Goal: Information Seeking & Learning: Learn about a topic

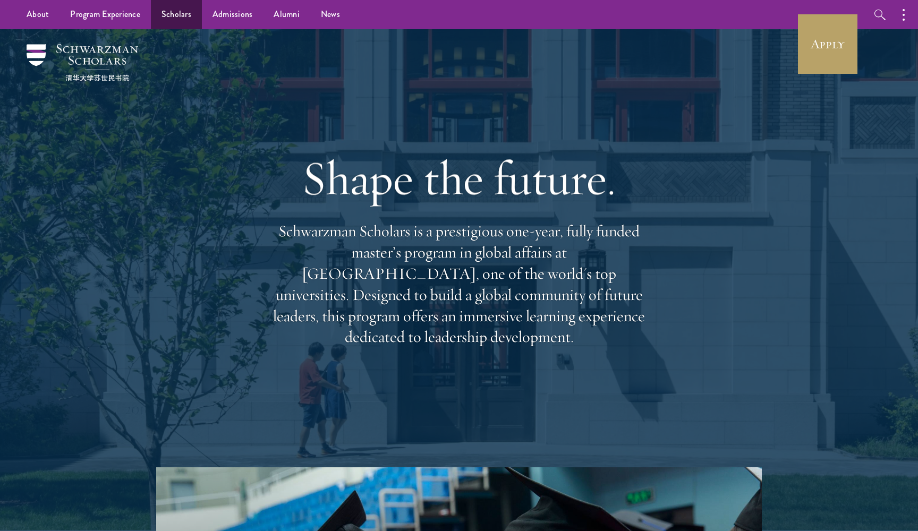
click at [172, 14] on link "Scholars" at bounding box center [176, 14] width 51 height 29
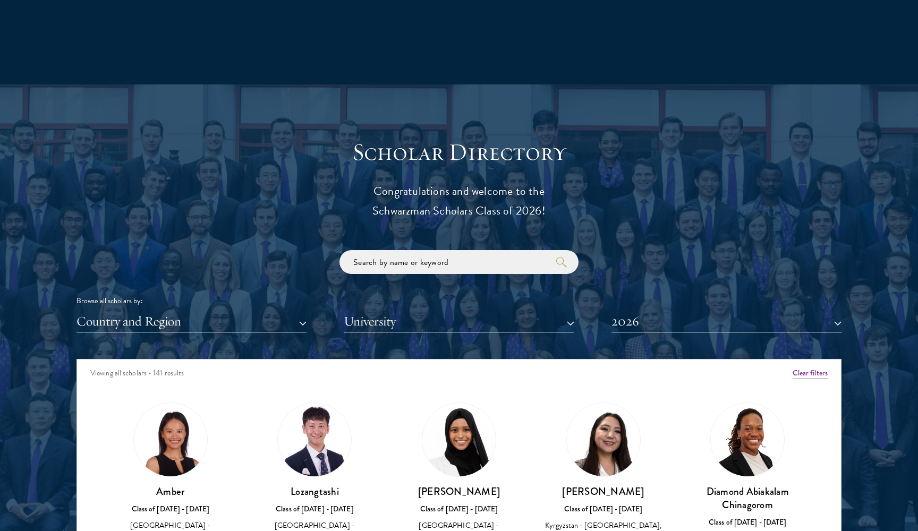
scroll to position [1258, 0]
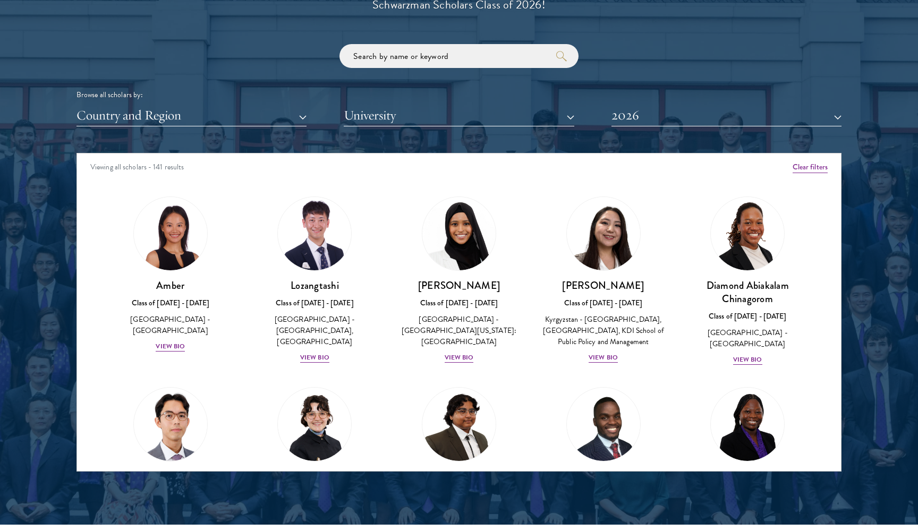
click at [145, 116] on button "Country and Region" at bounding box center [192, 116] width 230 height 22
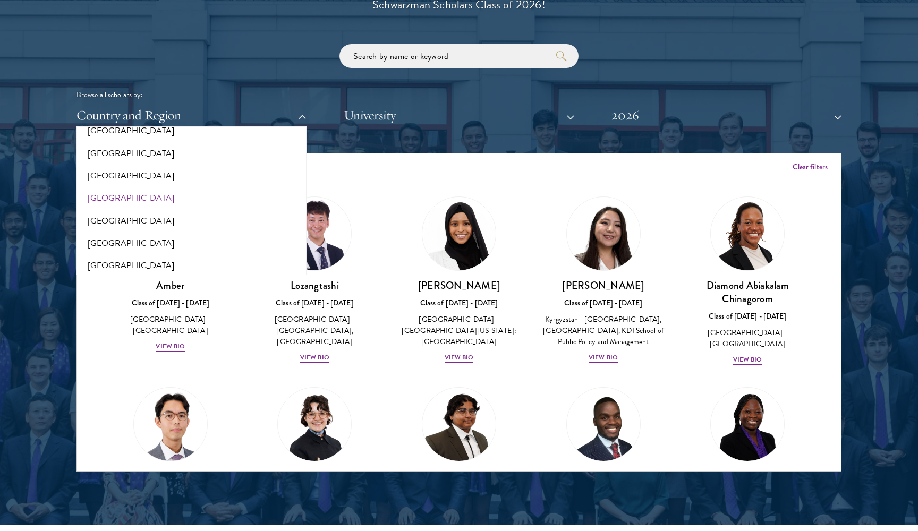
scroll to position [378, 0]
click at [129, 194] on button "[GEOGRAPHIC_DATA]" at bounding box center [192, 195] width 224 height 22
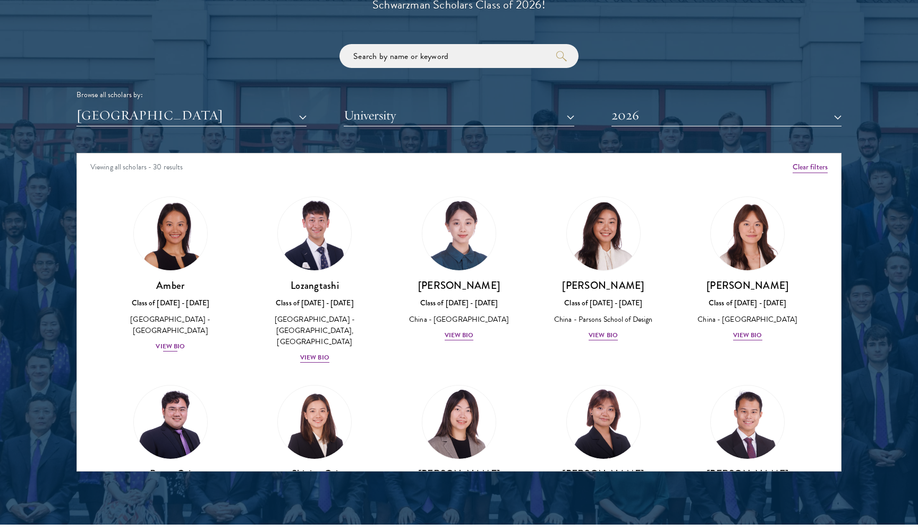
scroll to position [34, 0]
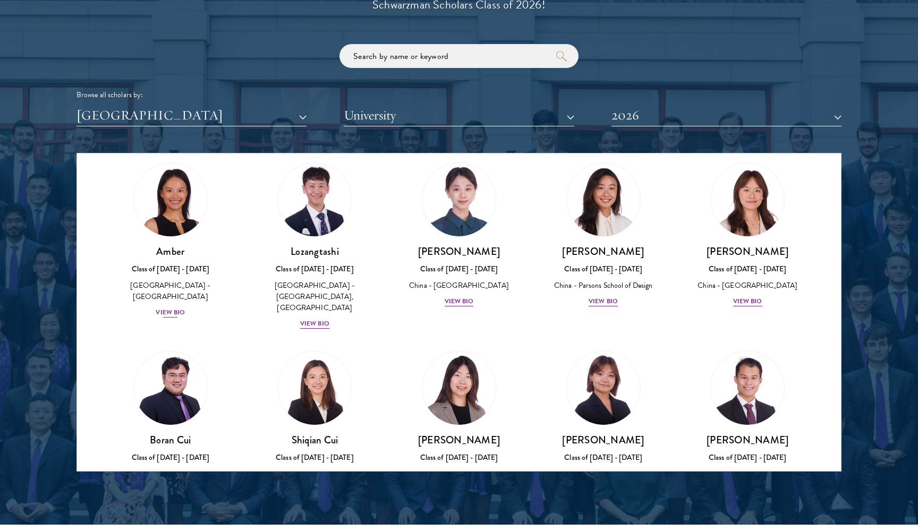
click at [170, 308] on div "View Bio" at bounding box center [170, 313] width 29 height 10
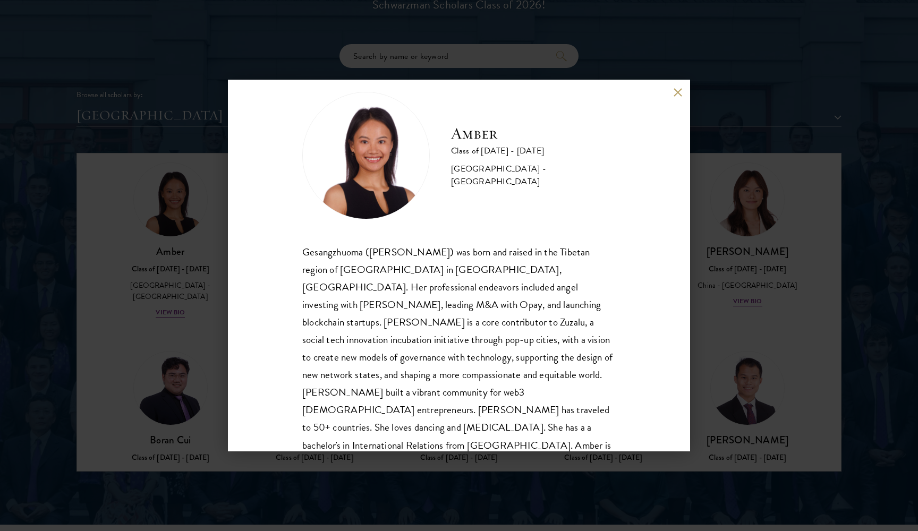
scroll to position [19, 0]
click at [670, 91] on div "Amber Class of [DATE] - [DATE] [GEOGRAPHIC_DATA] - [GEOGRAPHIC_DATA] Gesangzhuo…" at bounding box center [459, 266] width 462 height 372
click at [675, 91] on button at bounding box center [677, 92] width 9 height 9
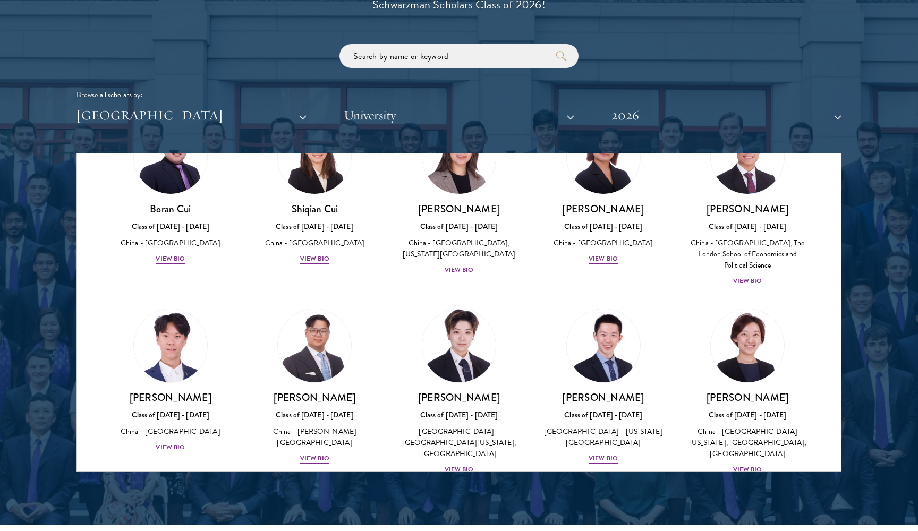
scroll to position [269, 0]
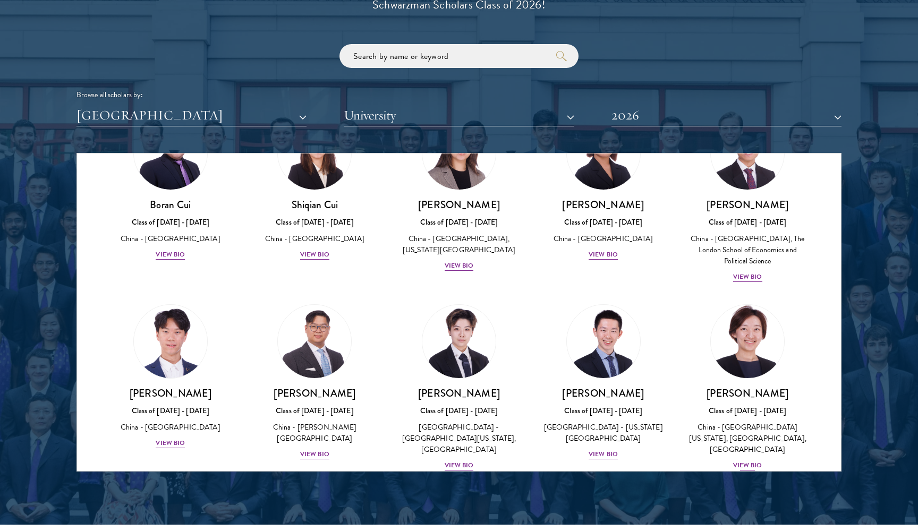
click at [748, 461] on div "View Bio" at bounding box center [747, 466] width 29 height 10
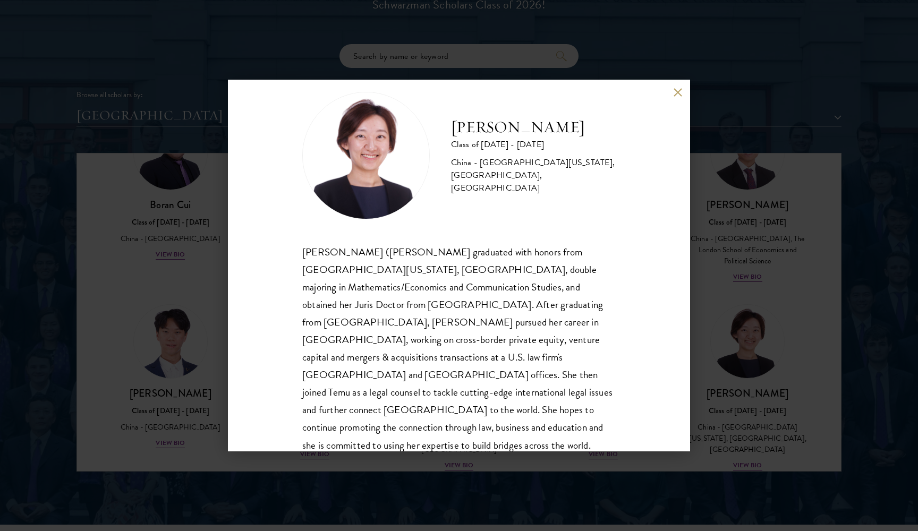
scroll to position [19, 0]
click at [681, 87] on div "[PERSON_NAME] Class of [DATE] - [DATE] [GEOGRAPHIC_DATA] - [GEOGRAPHIC_DATA][US…" at bounding box center [459, 266] width 462 height 372
click at [680, 89] on button at bounding box center [677, 92] width 9 height 9
